Goal: Transaction & Acquisition: Obtain resource

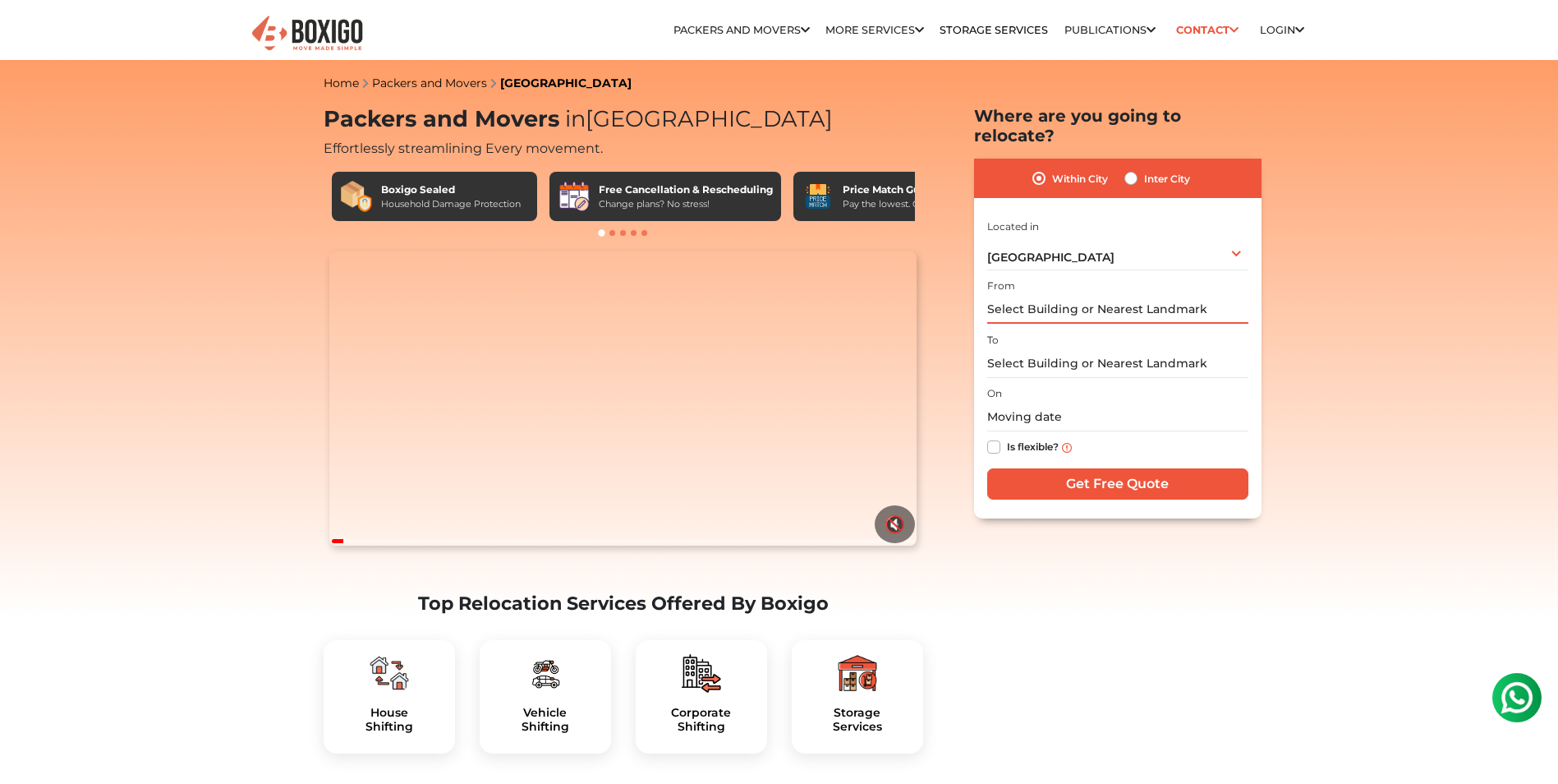
click at [1117, 295] on input "text" at bounding box center [1118, 309] width 261 height 28
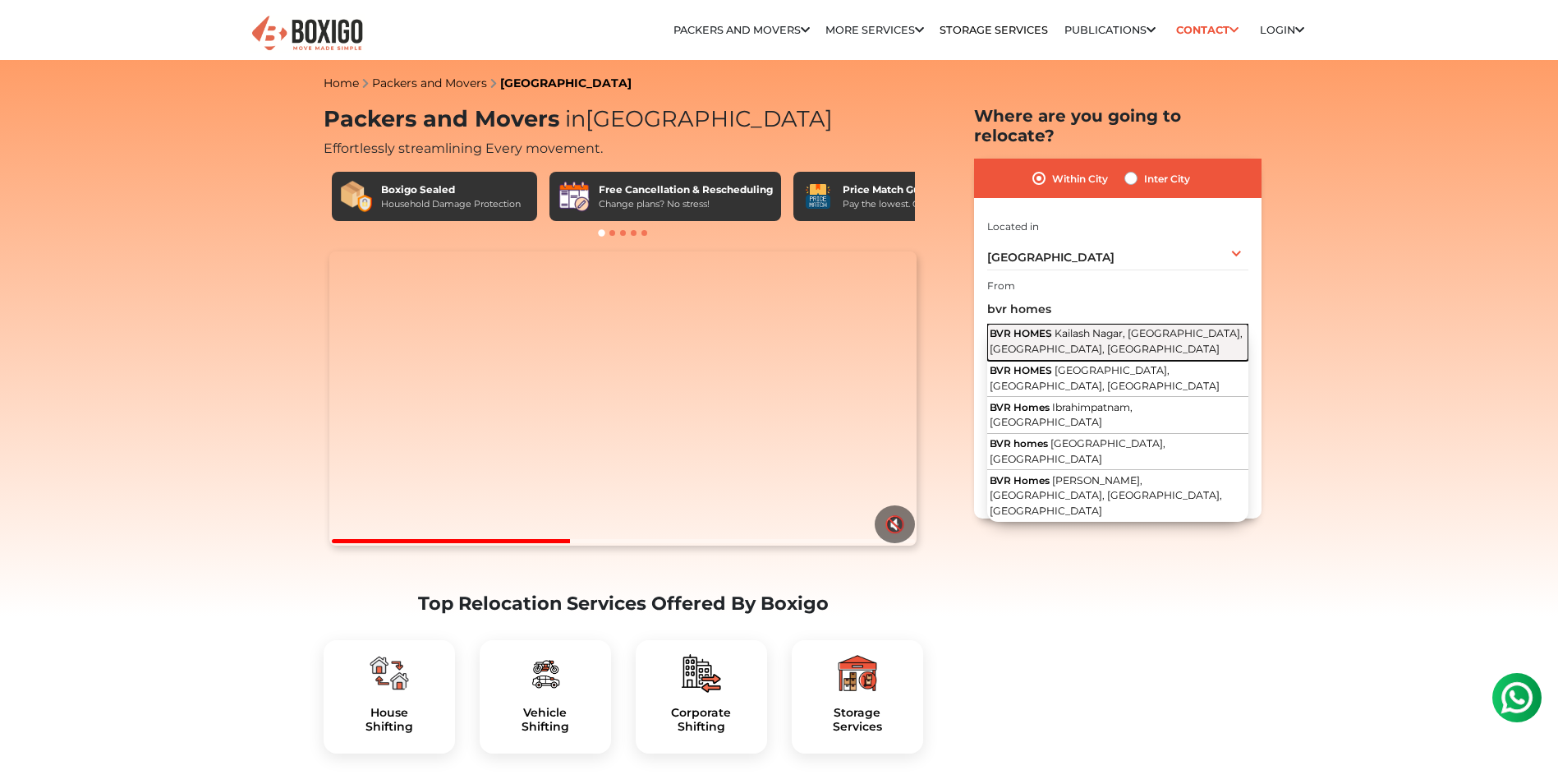
click at [1081, 335] on span "Kailash Nagar, [GEOGRAPHIC_DATA], [GEOGRAPHIC_DATA], [GEOGRAPHIC_DATA]" at bounding box center [1116, 340] width 253 height 28
type input "BVR HOMES, [GEOGRAPHIC_DATA], [GEOGRAPHIC_DATA], [GEOGRAPHIC_DATA], [GEOGRAPHIC…"
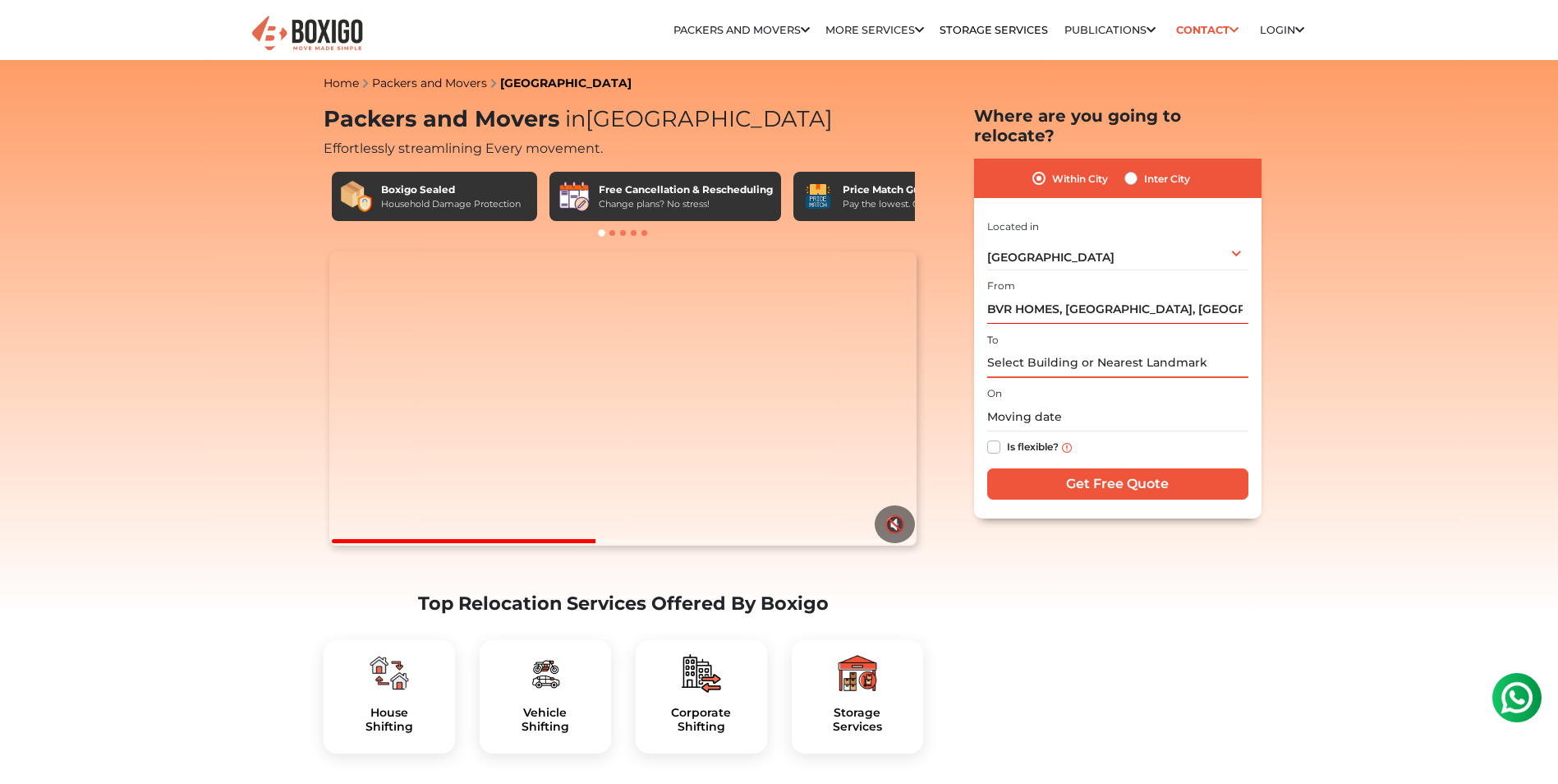
click at [1080, 349] on input "text" at bounding box center [1118, 364] width 261 height 28
click at [1081, 349] on input "text" at bounding box center [1118, 364] width 261 height 28
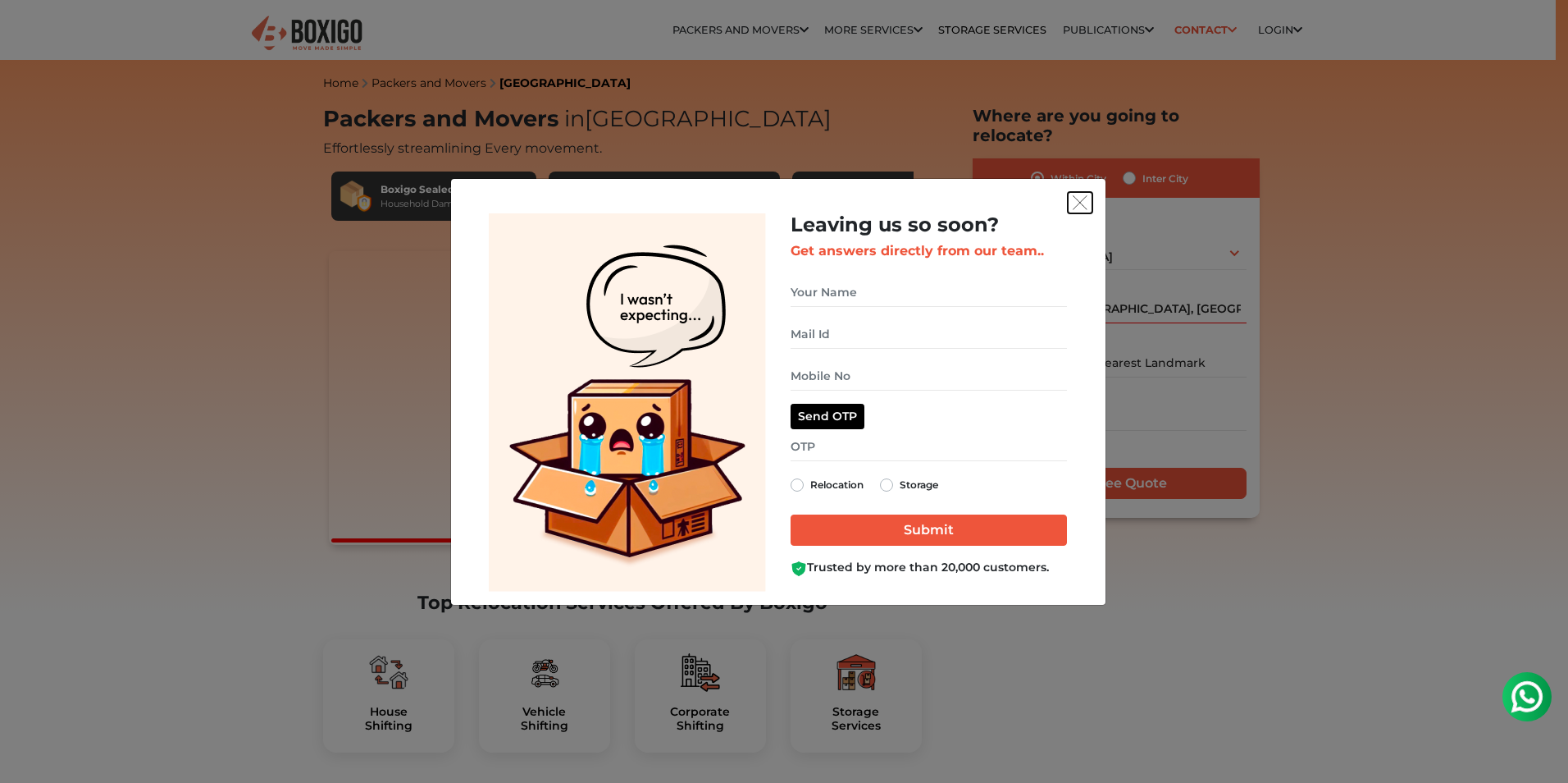
click at [1080, 197] on img "get free quote dialog" at bounding box center [1080, 202] width 15 height 15
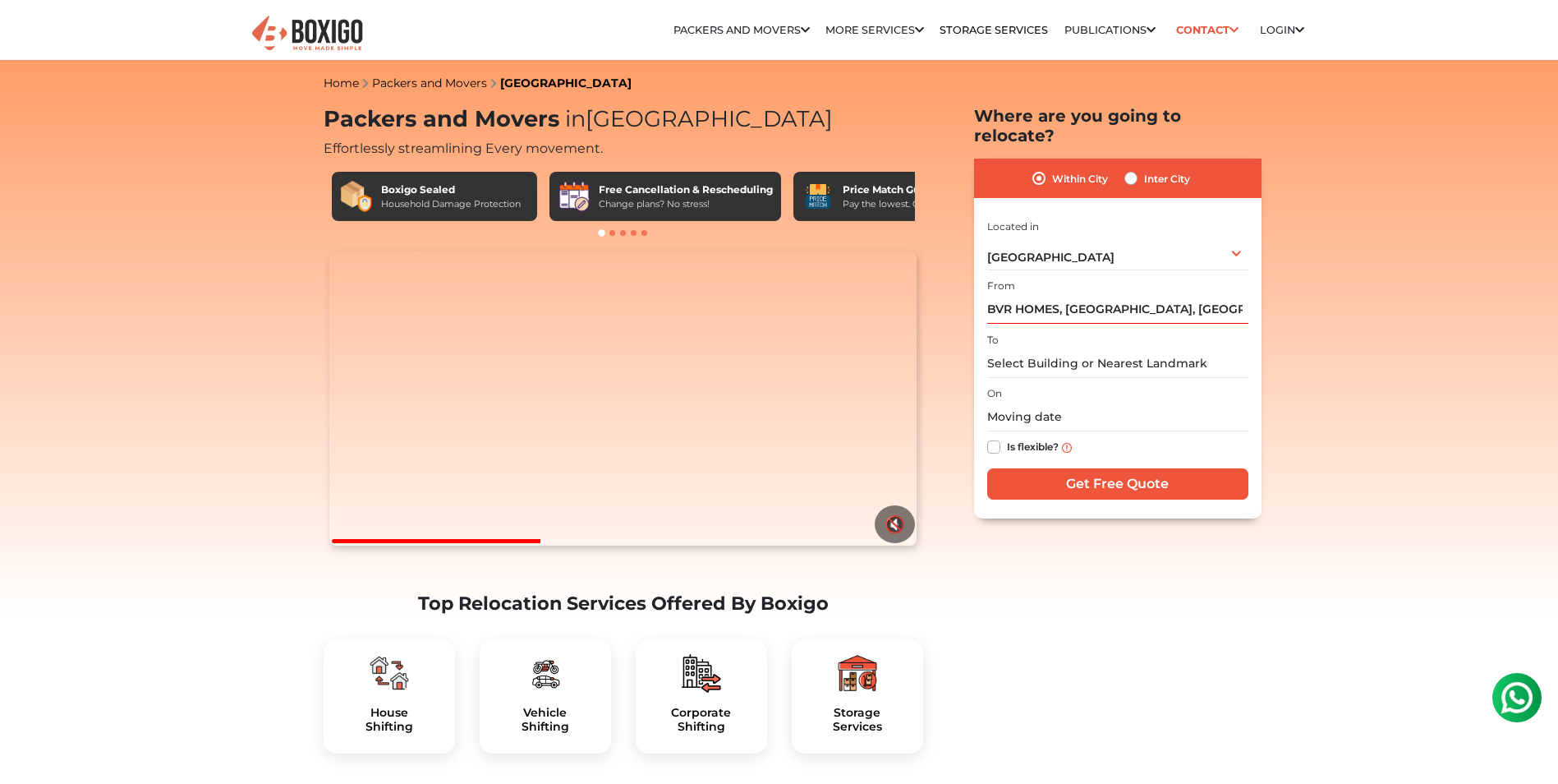
click at [1144, 168] on label "Inter City" at bounding box center [1167, 178] width 46 height 20
click at [1130, 168] on input "Inter City" at bounding box center [1131, 177] width 13 height 17
radio input "true"
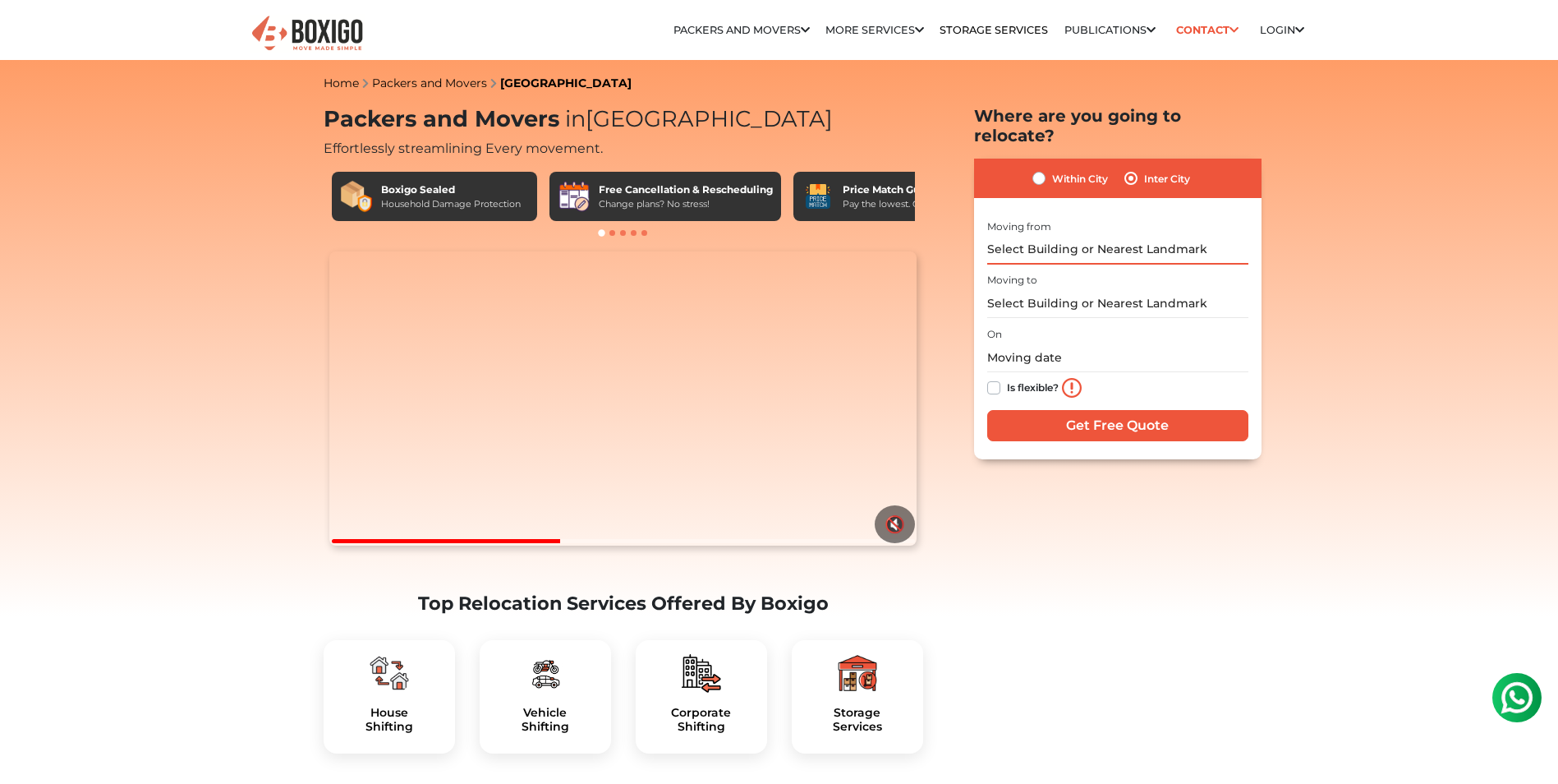
click at [1111, 236] on input "text" at bounding box center [1118, 250] width 261 height 28
type input "k"
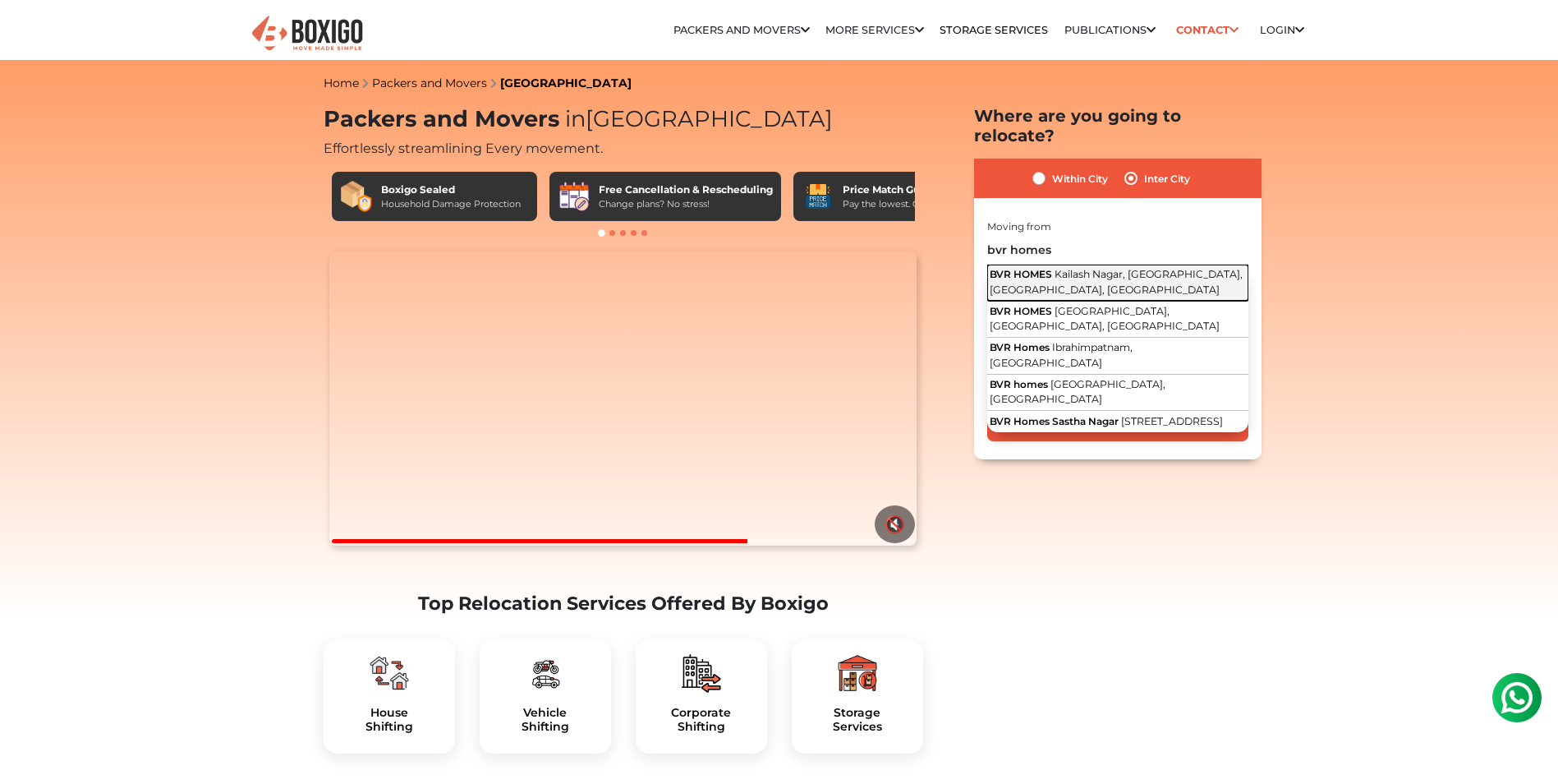
click at [1087, 268] on span "Kailash Nagar, [GEOGRAPHIC_DATA], [GEOGRAPHIC_DATA], [GEOGRAPHIC_DATA]" at bounding box center [1116, 281] width 253 height 28
type input "BVR HOMES, [GEOGRAPHIC_DATA], [GEOGRAPHIC_DATA], [GEOGRAPHIC_DATA], [GEOGRAPHIC…"
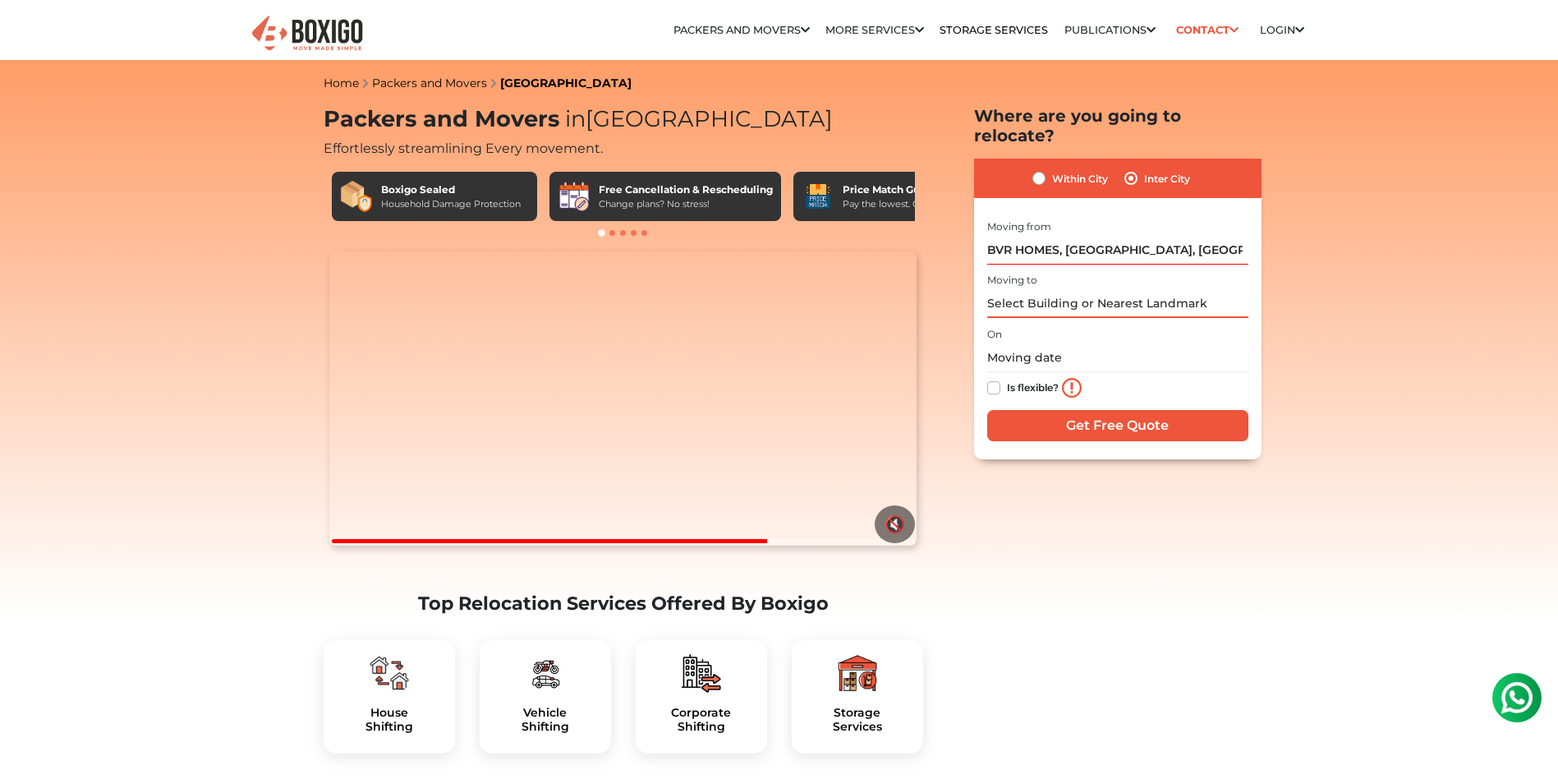
click at [1082, 289] on input "text" at bounding box center [1118, 304] width 261 height 28
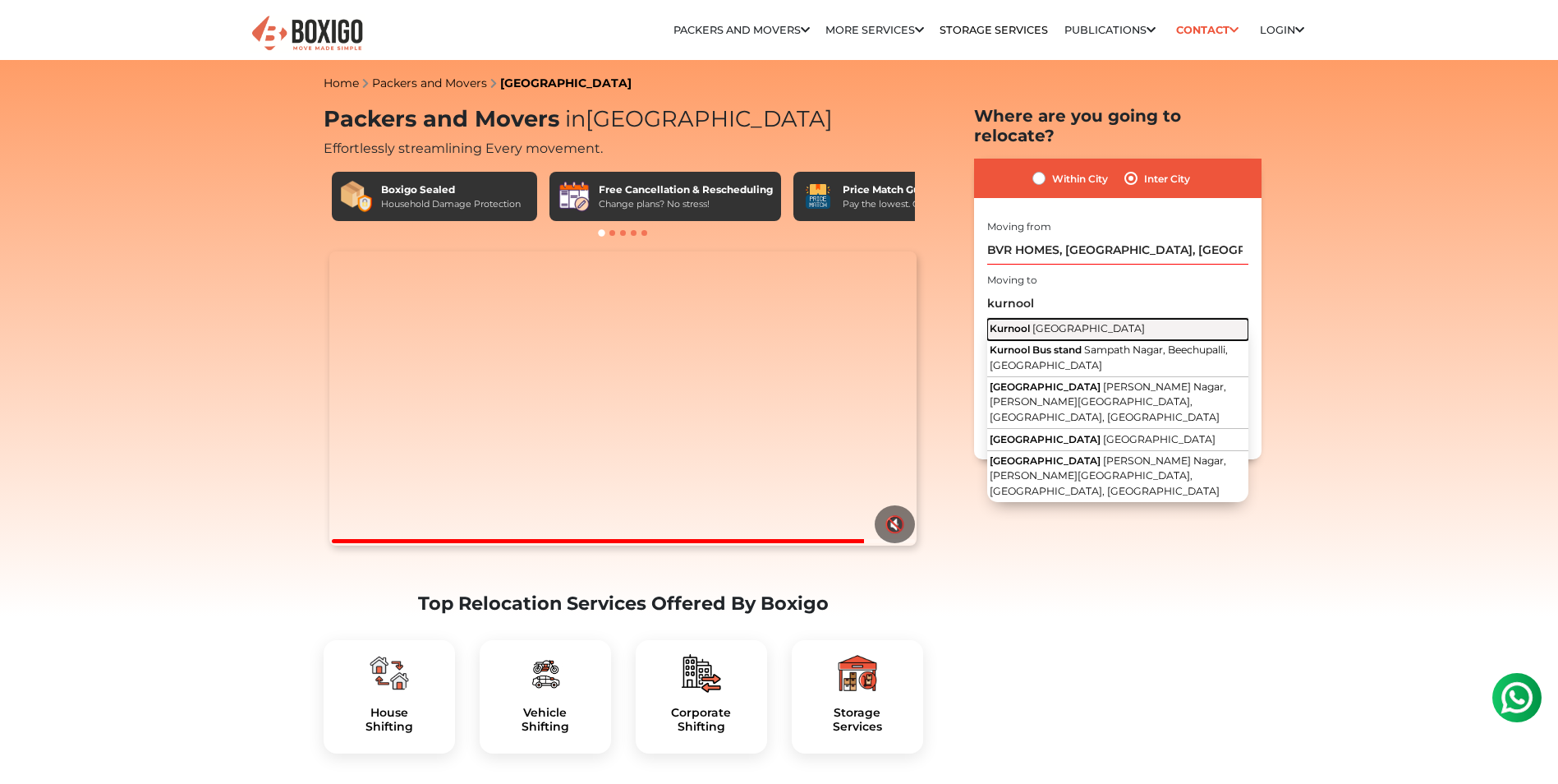
click at [1082, 322] on span "[GEOGRAPHIC_DATA]" at bounding box center [1088, 328] width 113 height 13
type input "[GEOGRAPHIC_DATA], [GEOGRAPHIC_DATA]"
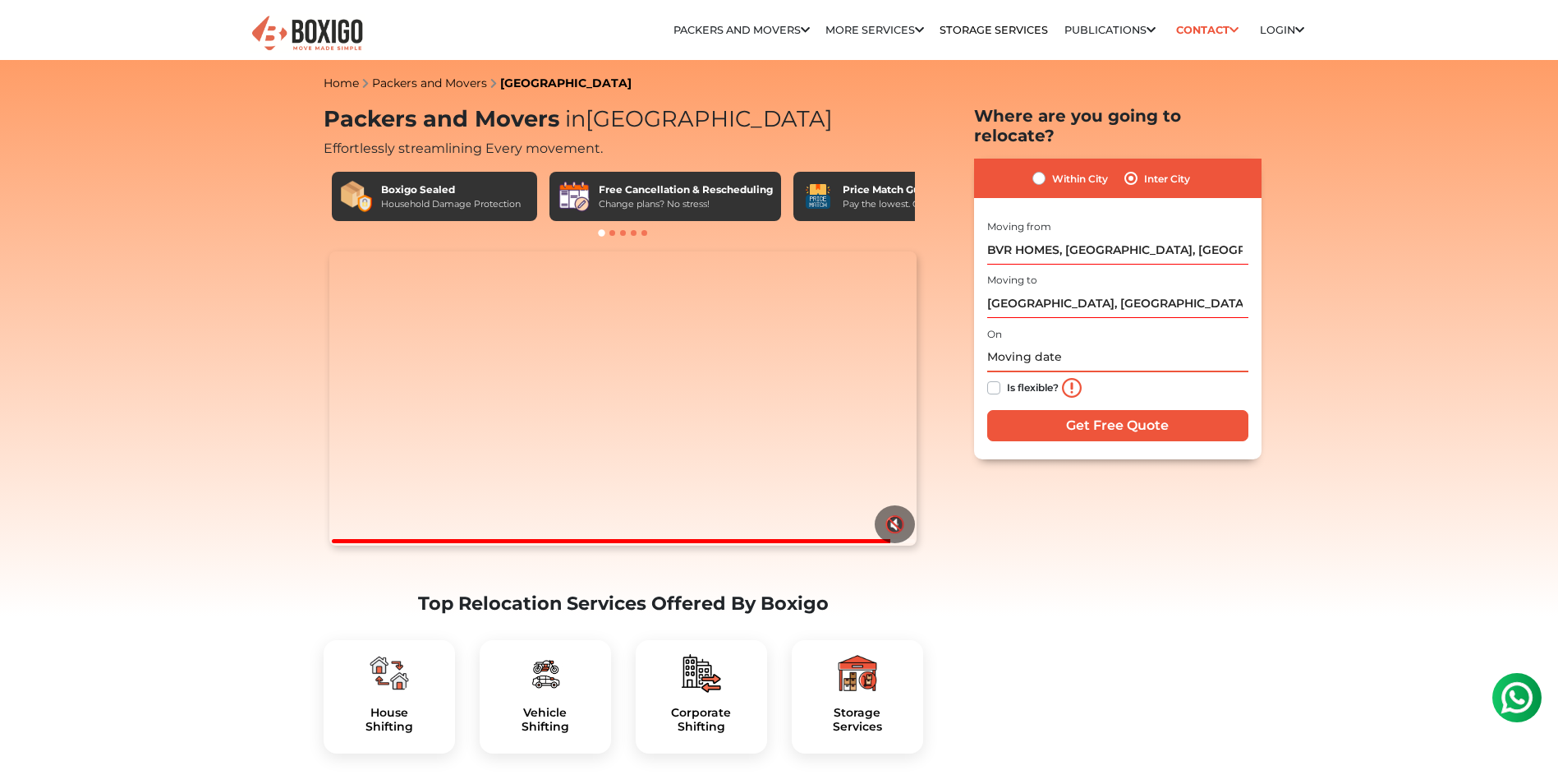
click at [1083, 344] on input "text" at bounding box center [1118, 358] width 261 height 28
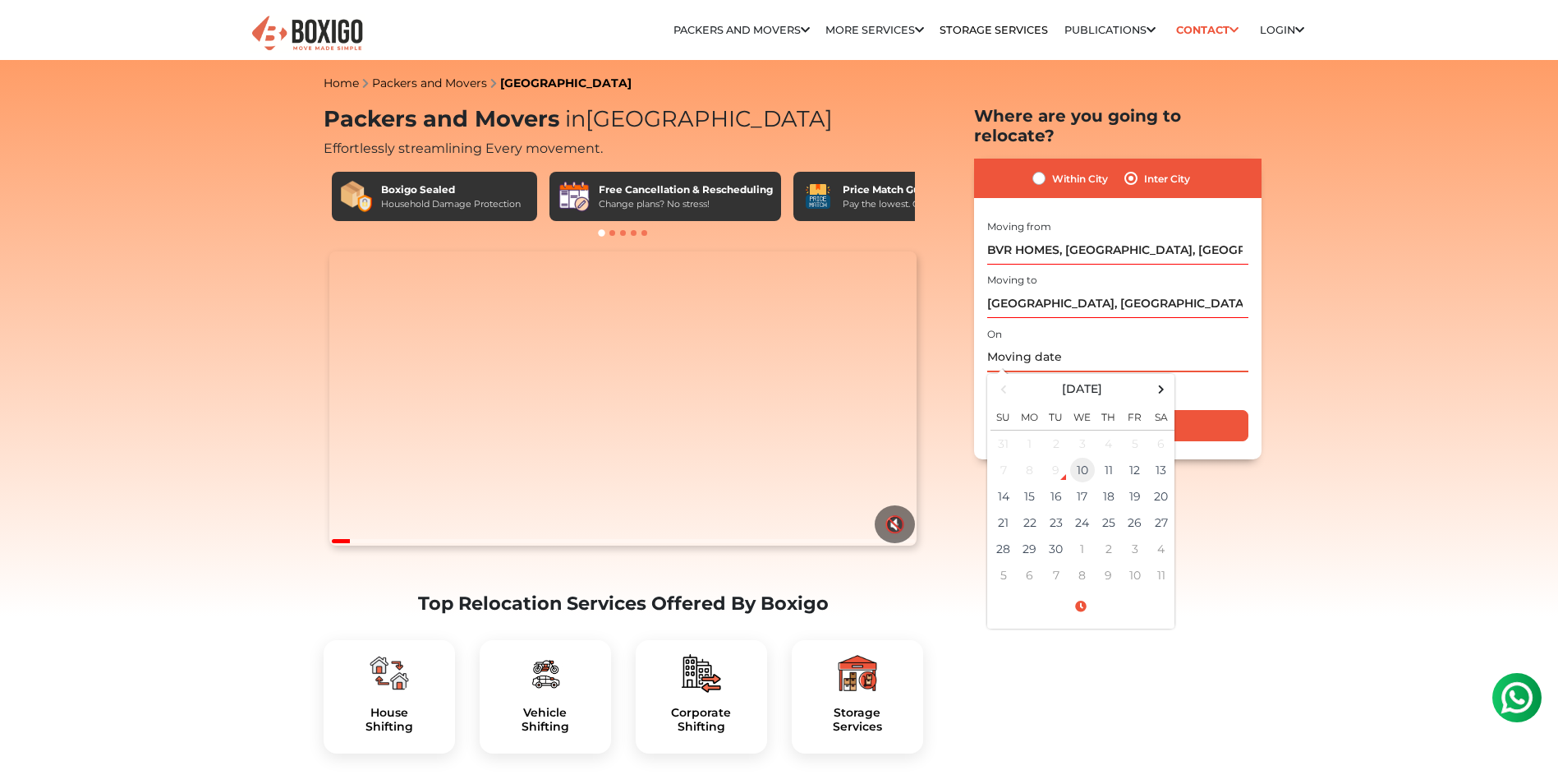
click at [1074, 457] on td "10" at bounding box center [1083, 470] width 27 height 27
type input "[DATE] 9:52 AM"
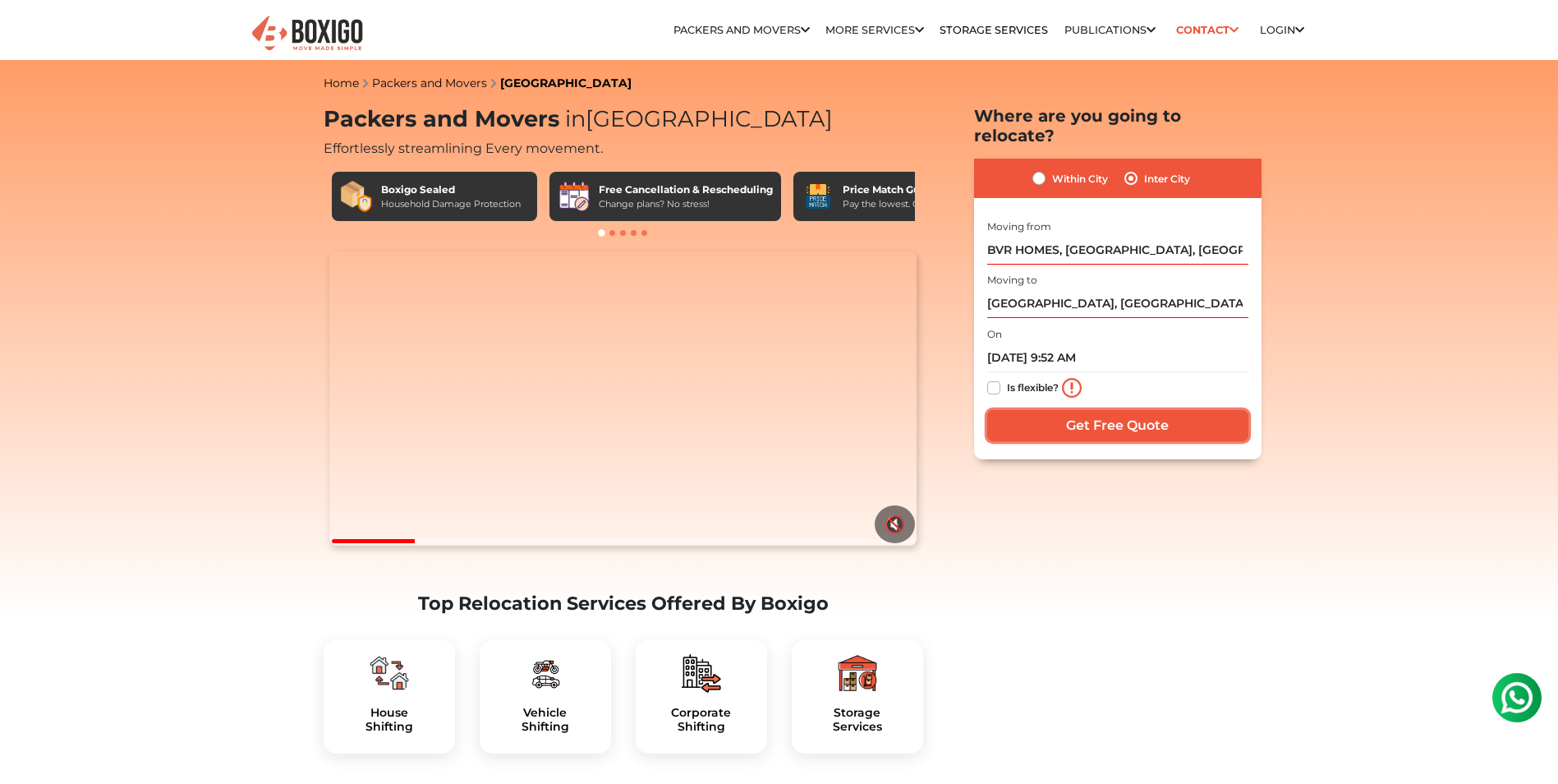
click at [1082, 410] on input "Get Free Quote" at bounding box center [1118, 425] width 261 height 31
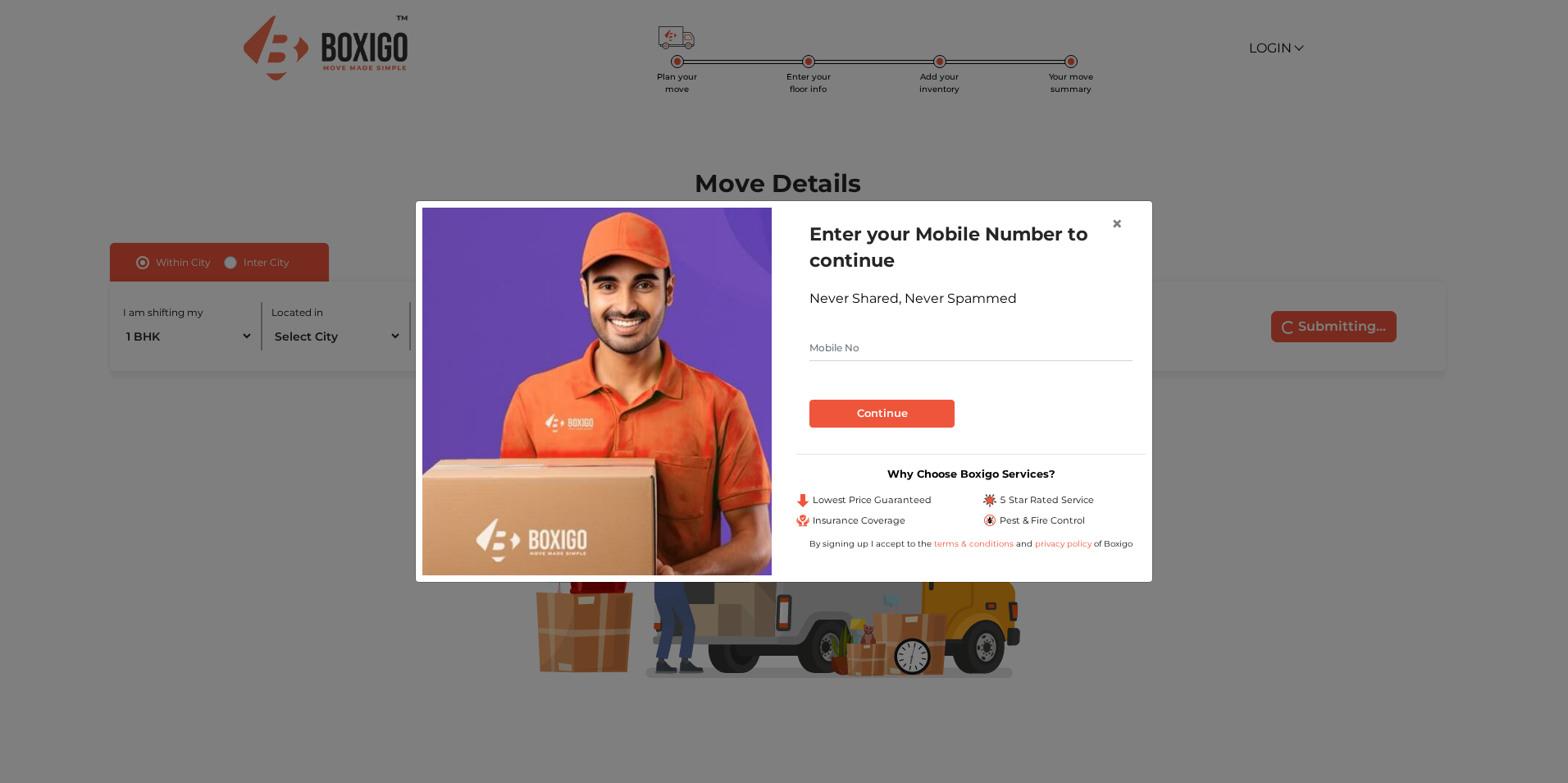
click at [933, 337] on input "text" at bounding box center [971, 348] width 323 height 27
type input "9866325972"
click at [898, 406] on button "Continue" at bounding box center [882, 413] width 145 height 27
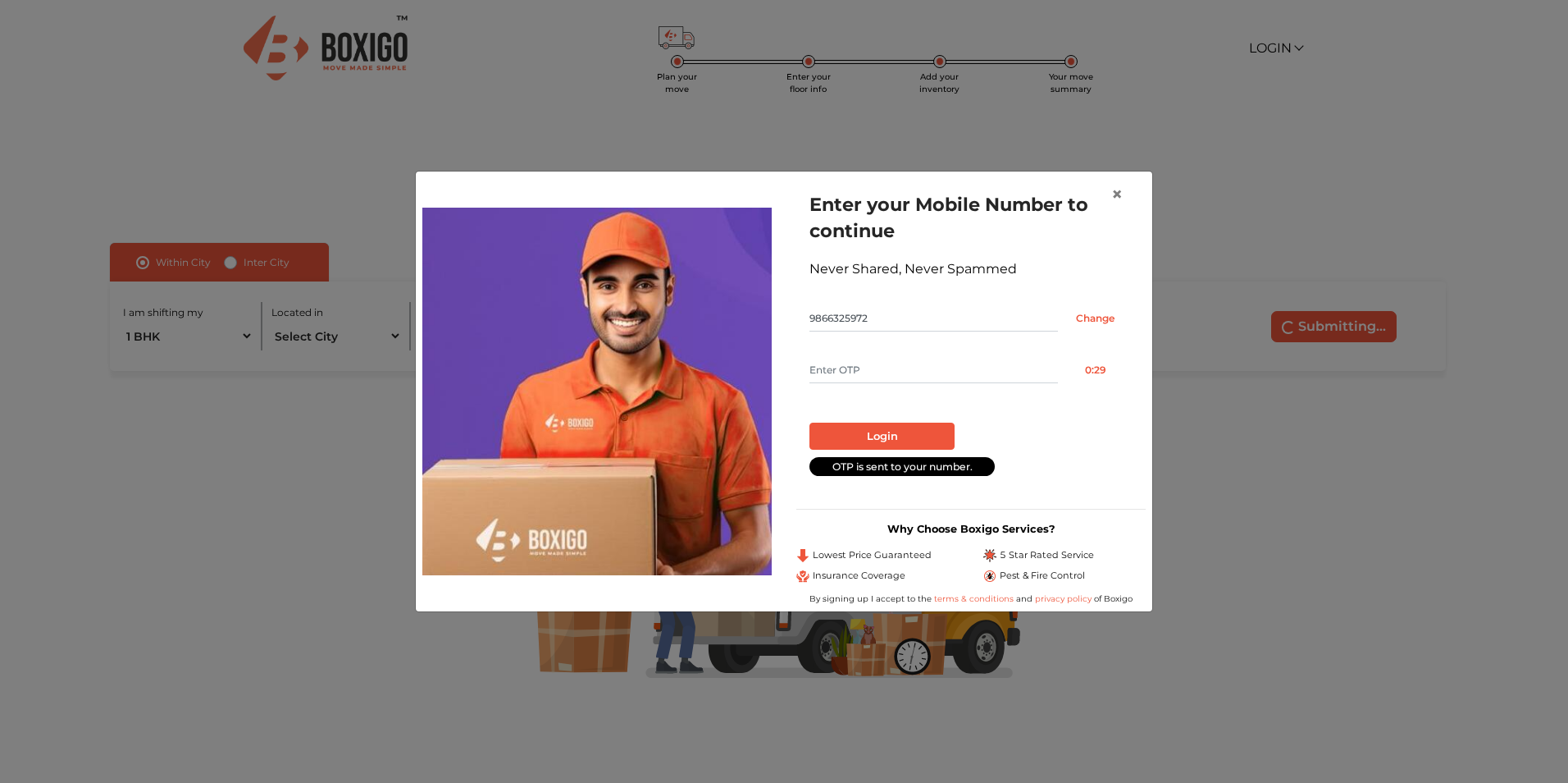
click at [875, 380] on input "text" at bounding box center [933, 370] width 248 height 27
type input "2549"
click at [882, 433] on button "Login" at bounding box center [882, 436] width 145 height 27
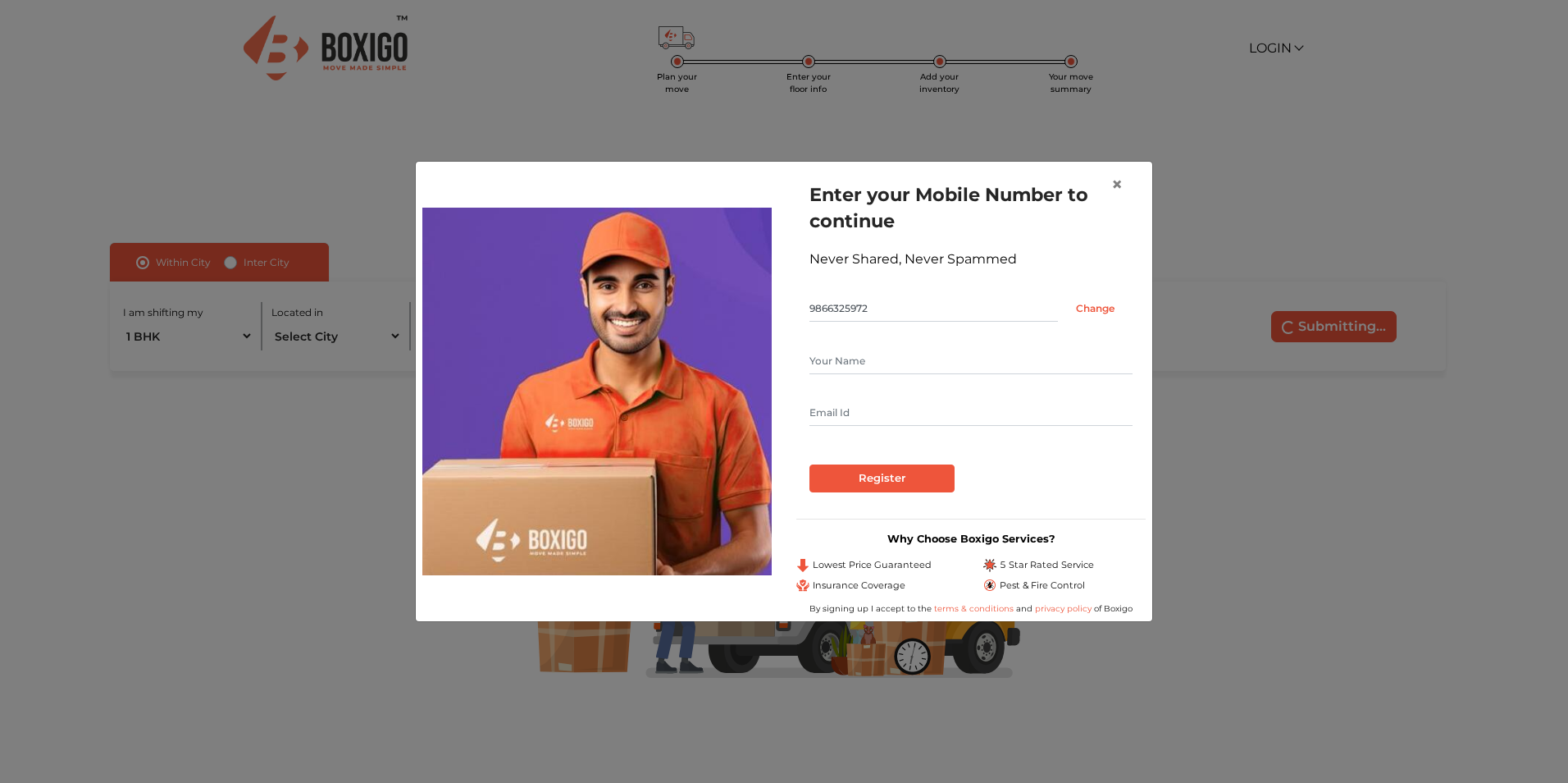
click at [882, 359] on input "text" at bounding box center [971, 362] width 323 height 27
